Goal: Information Seeking & Learning: Learn about a topic

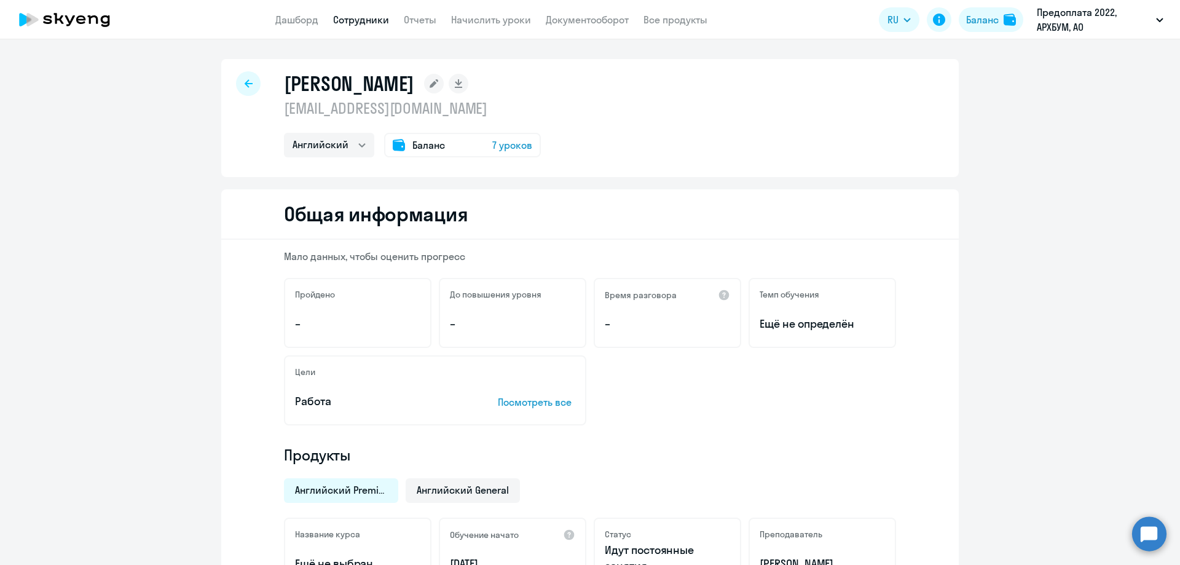
select select "english"
click at [431, 18] on link "Отчеты" at bounding box center [420, 20] width 33 height 12
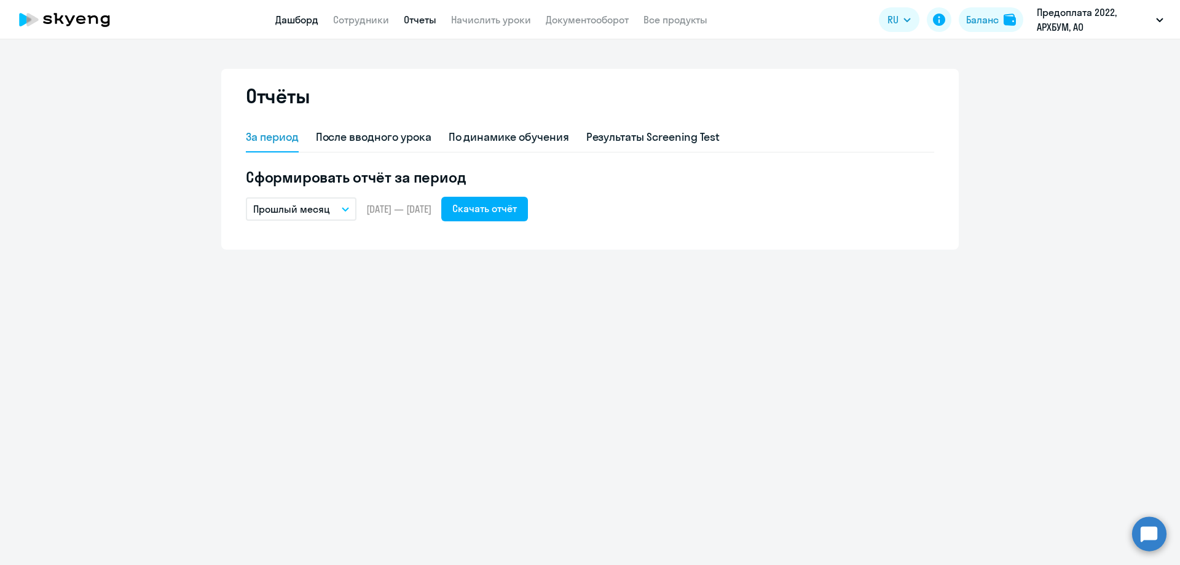
click at [283, 25] on link "Дашборд" at bounding box center [296, 20] width 43 height 12
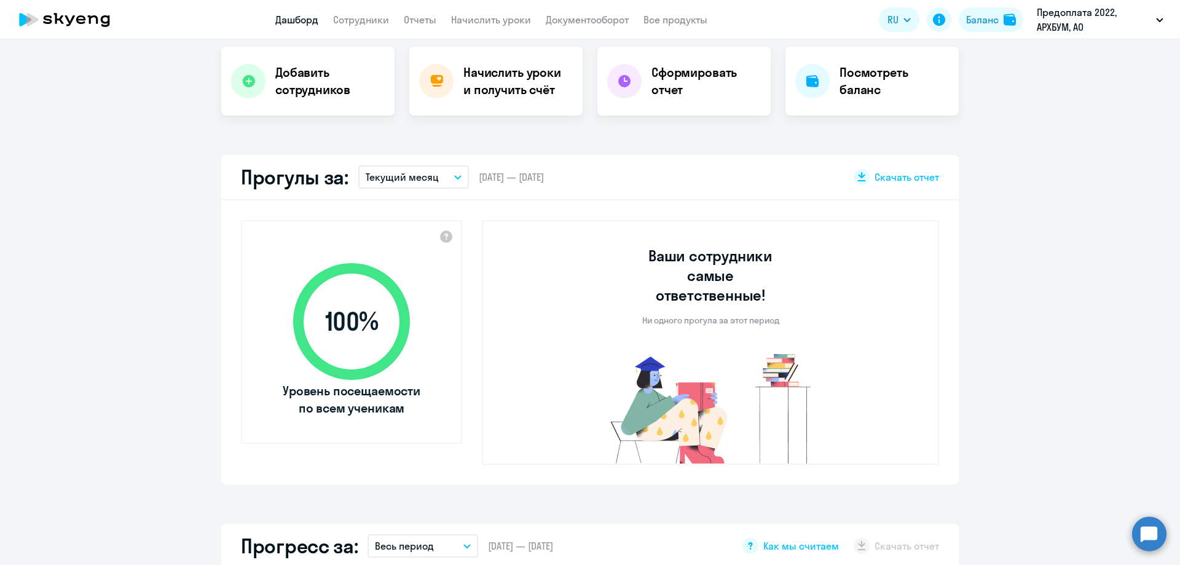
select select "30"
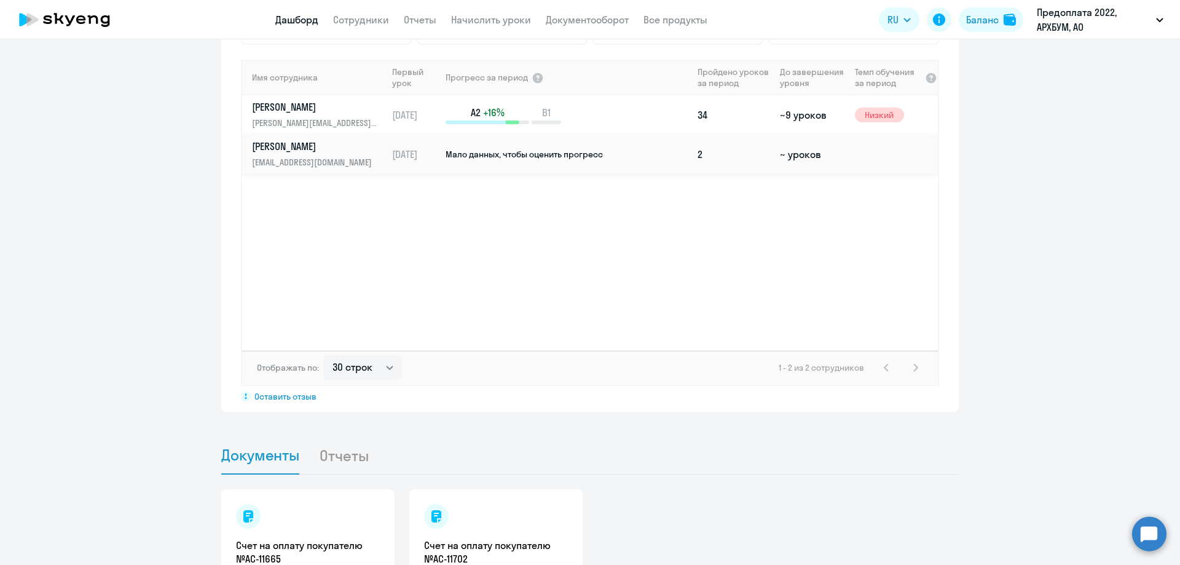
scroll to position [922, 0]
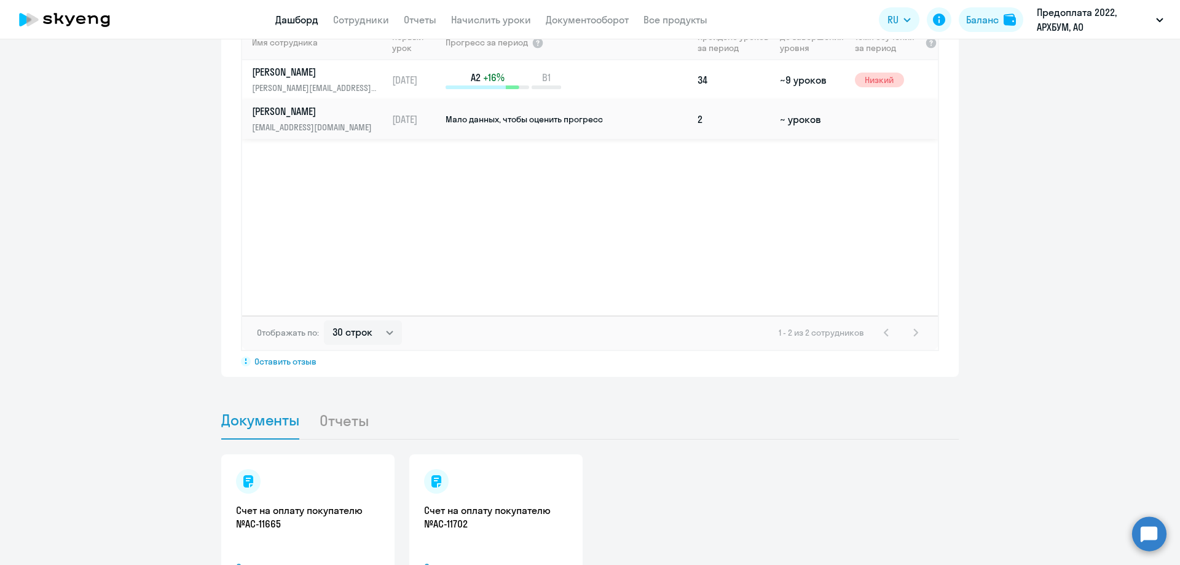
click at [463, 114] on span "Мало данных, чтобы оценить прогресс" at bounding box center [524, 119] width 157 height 11
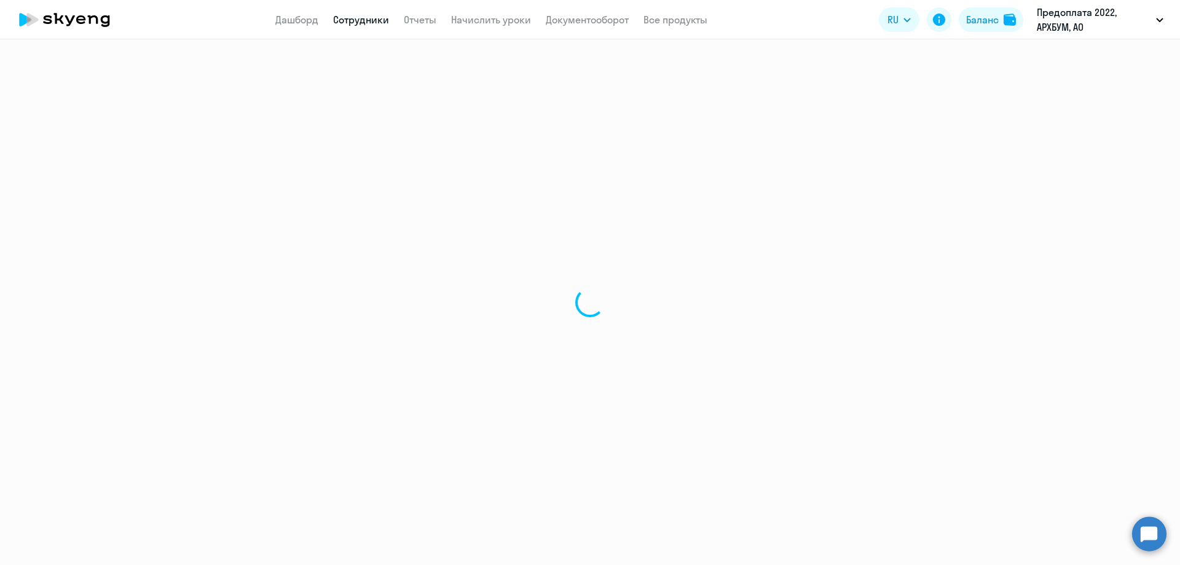
select select "english"
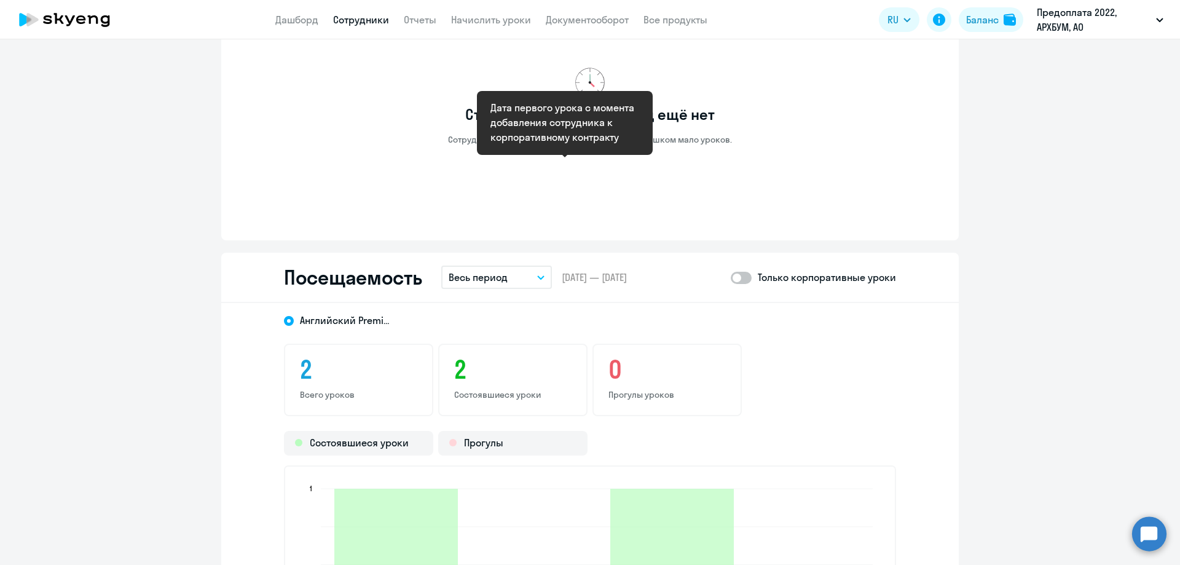
scroll to position [1106, 0]
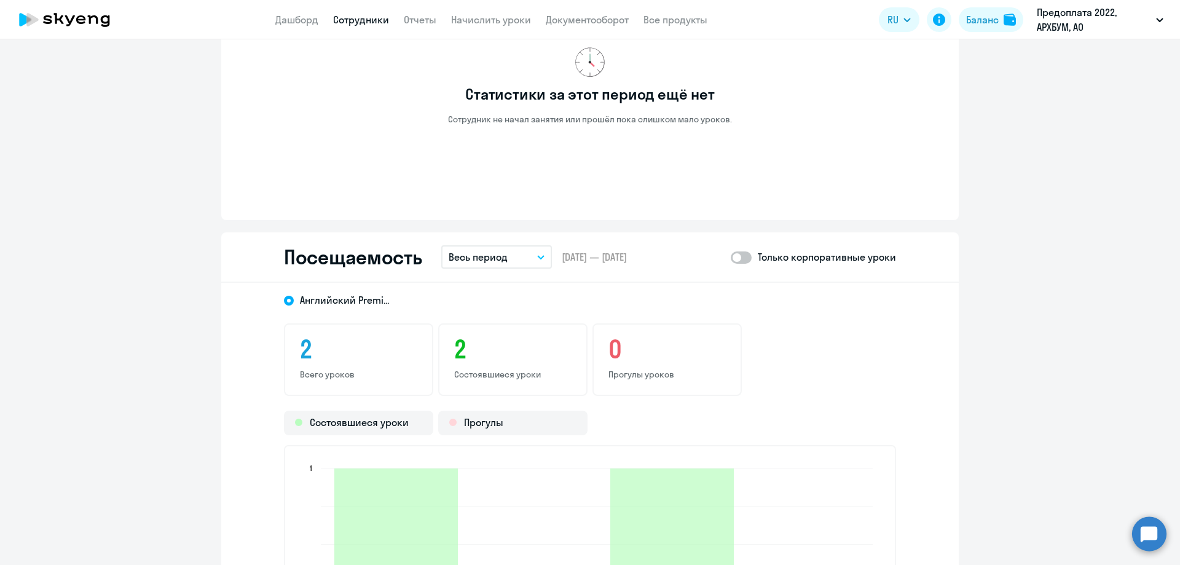
click at [537, 256] on icon "button" at bounding box center [540, 257] width 7 height 4
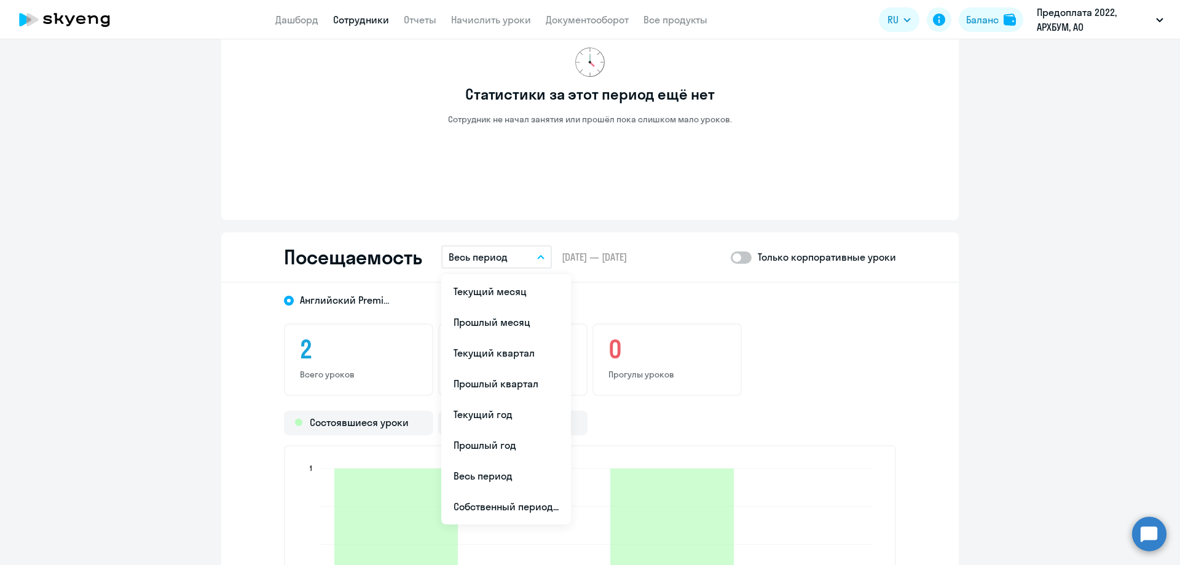
click at [537, 256] on icon "button" at bounding box center [540, 257] width 7 height 4
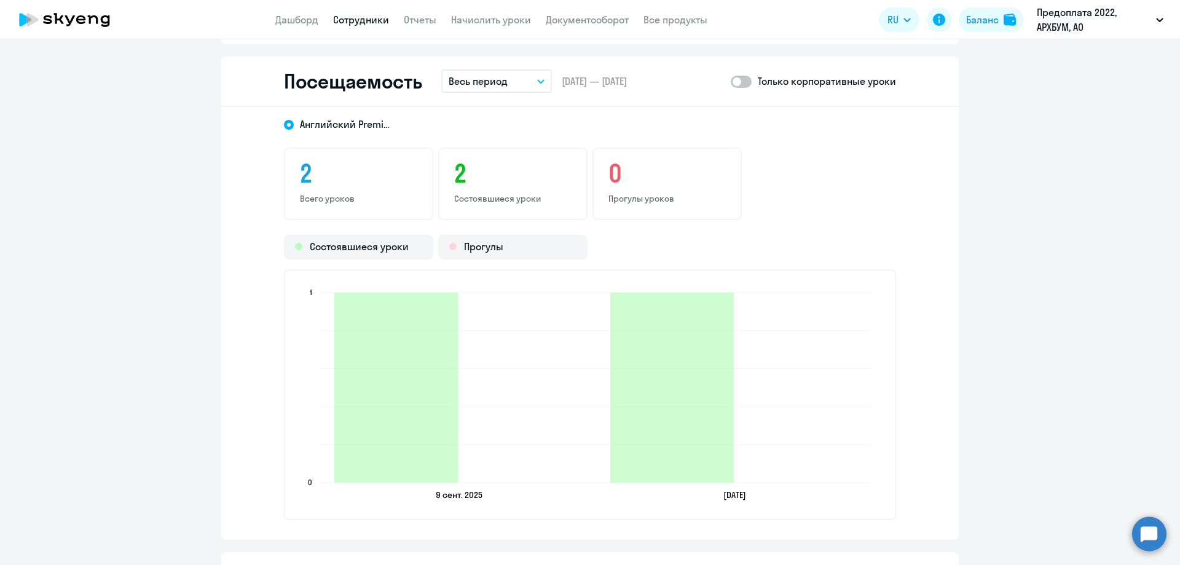
scroll to position [1352, 0]
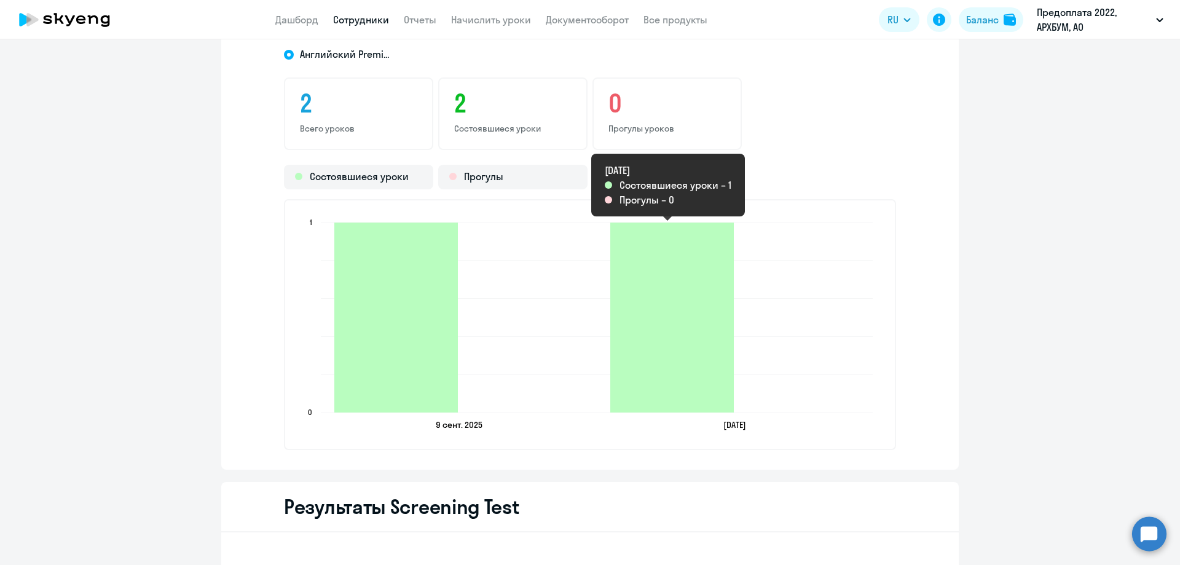
click at [698, 301] on icon "2025-09-29T21:00:00.000Z Состоявшиеся уроки 1" at bounding box center [672, 317] width 124 height 190
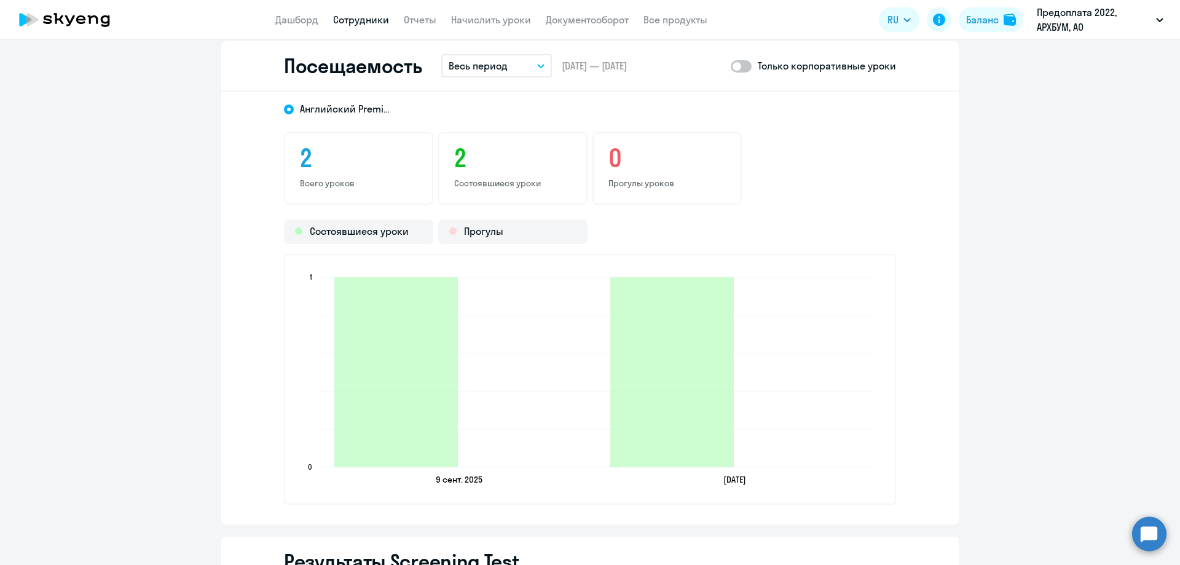
scroll to position [1176, 0]
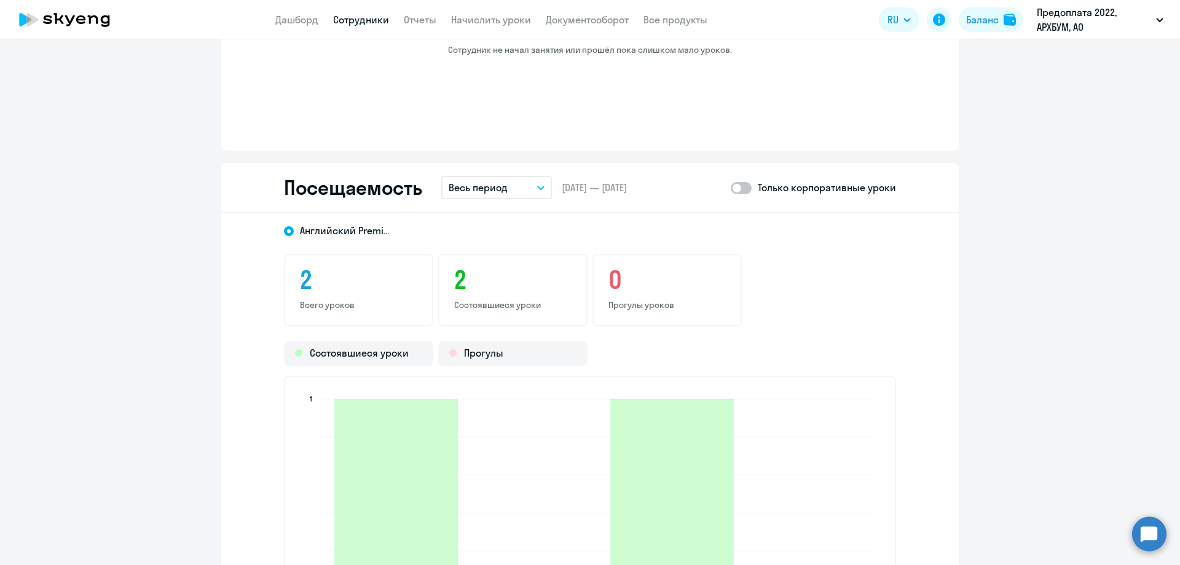
click at [285, 230] on span at bounding box center [289, 231] width 10 height 10
click at [0, 0] on input "Английский Premium" at bounding box center [0, 0] width 0 height 0
click at [364, 230] on span "Английский Premium" at bounding box center [346, 231] width 92 height 14
click at [0, 0] on input "Английский Premium" at bounding box center [0, 0] width 0 height 0
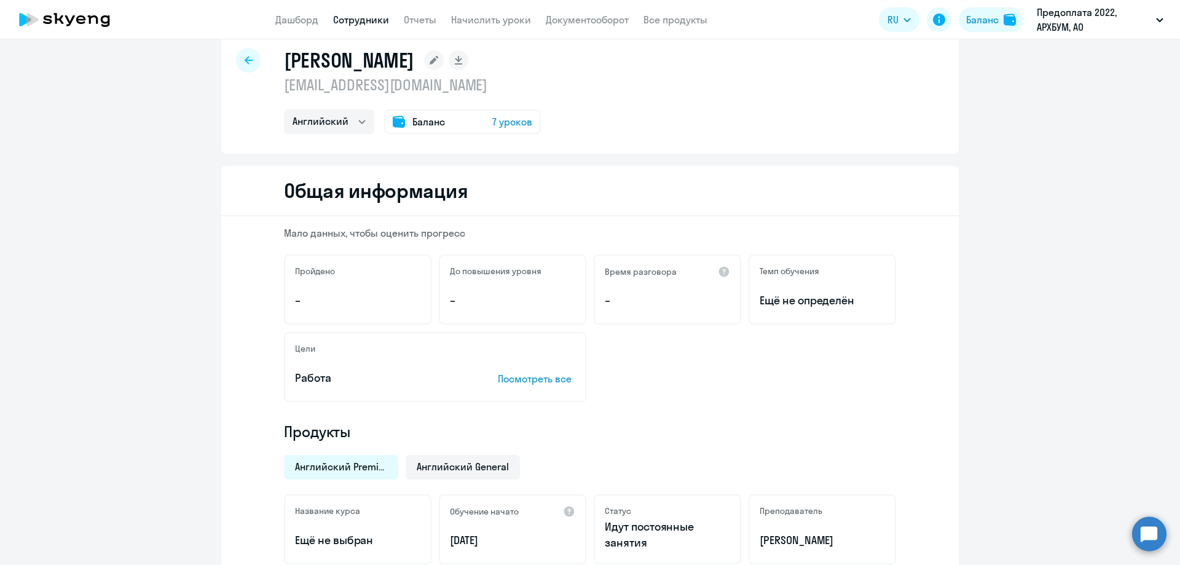
scroll to position [0, 0]
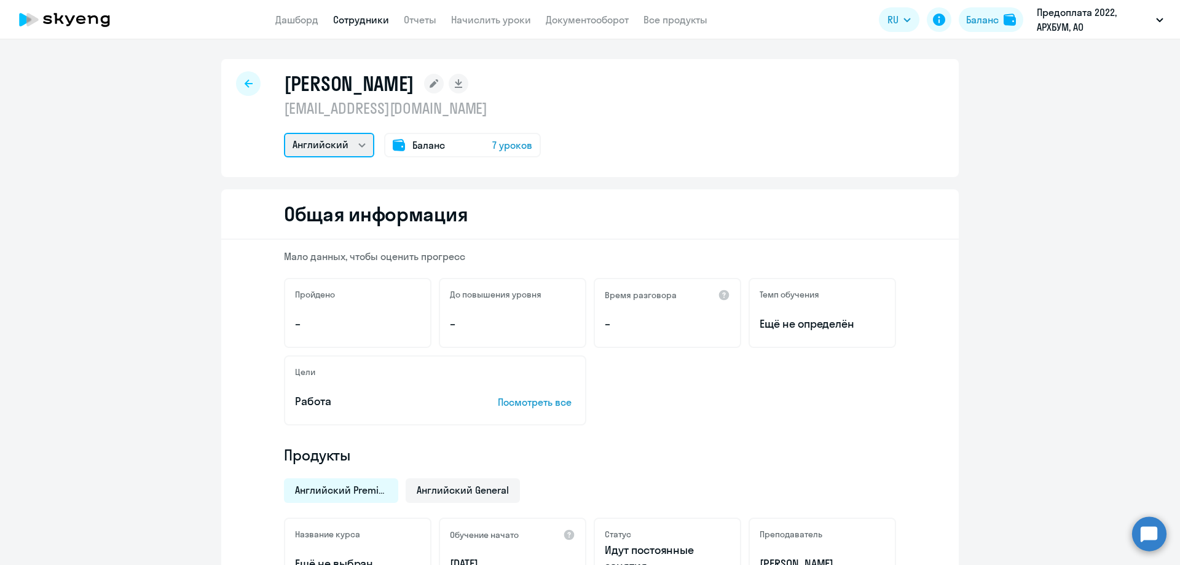
click at [312, 142] on select "Английский" at bounding box center [329, 145] width 90 height 25
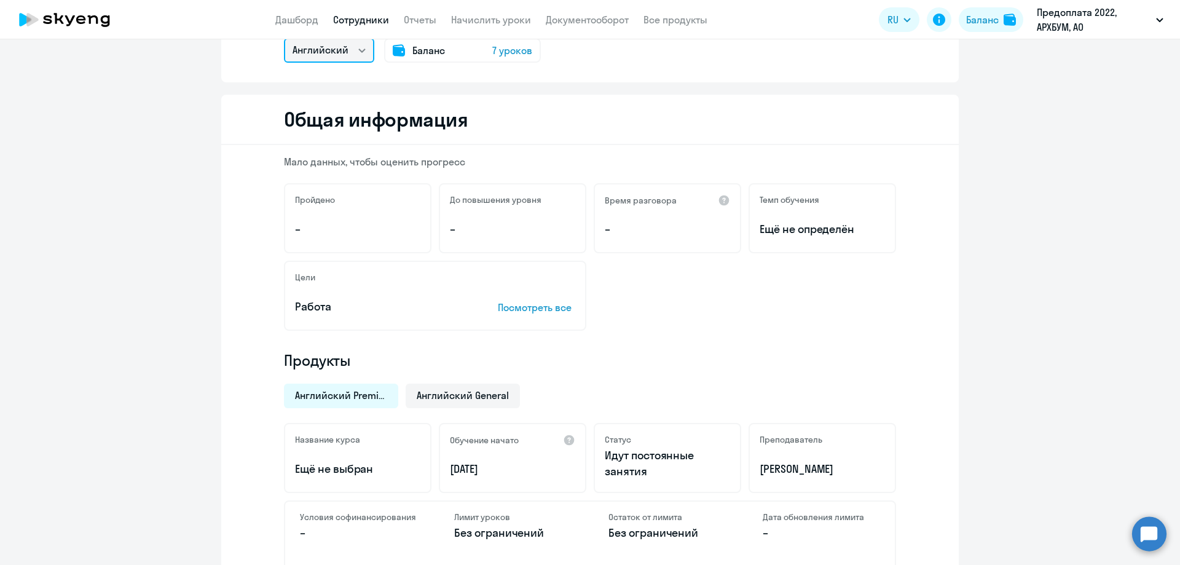
scroll to position [184, 0]
